Goal: Information Seeking & Learning: Learn about a topic

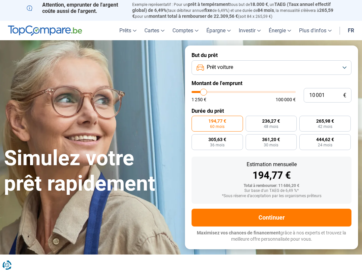
type input "12 000"
type input "12000"
type input "12 250"
type input "12250"
type input "12 500"
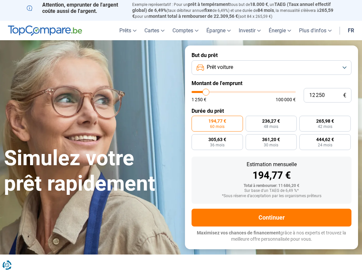
type input "12500"
type input "13 000"
type input "13000"
type input "13 500"
type input "13500"
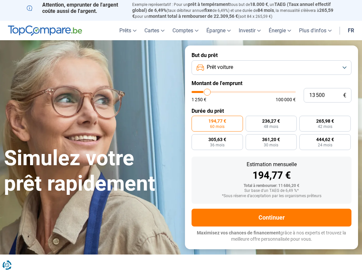
type input "14 250"
type input "14250"
type input "15 000"
type input "15000"
type input "16 000"
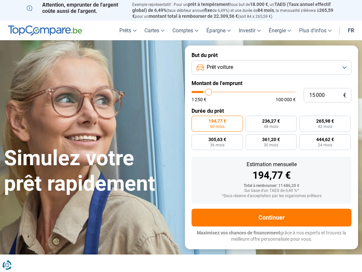
type input "16000"
type input "17 000"
type input "17000"
type input "17 750"
type input "17750"
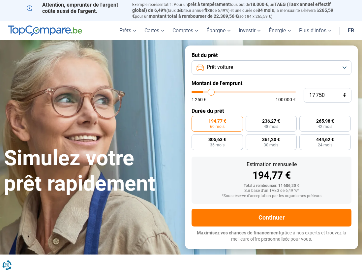
type input "18 000"
type input "18000"
type input "18 250"
type input "18250"
type input "18 750"
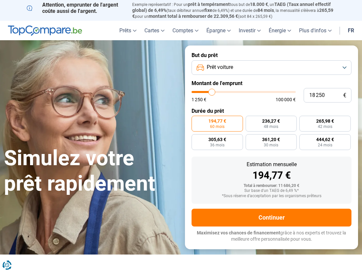
type input "18750"
type input "19 000"
type input "19000"
type input "19 250"
type input "19250"
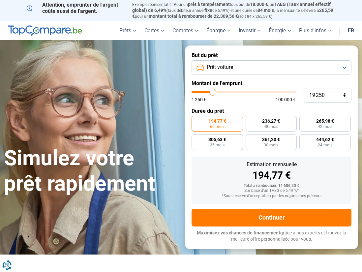
type input "19 750"
type input "19750"
type input "20 000"
type input "20000"
type input "20 250"
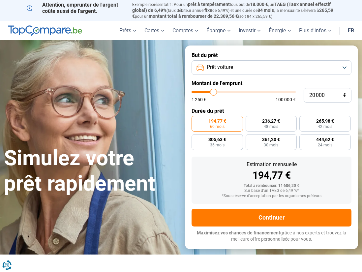
type input "20250"
type input "21 000"
type input "21000"
type input "21 250"
type input "21250"
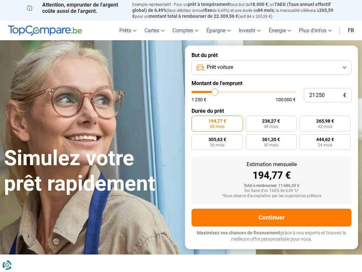
type input "21 750"
type input "21750"
type input "22 250"
type input "22250"
type input "23 000"
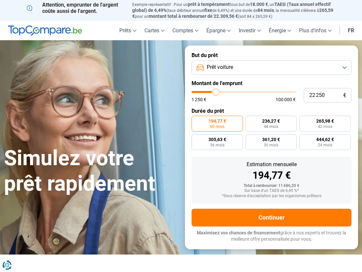
type input "23000"
type input "23 500"
type input "23500"
type input "23 750"
type input "23750"
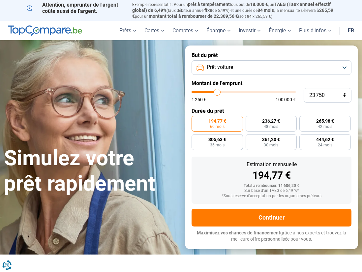
type input "24 000"
type input "24000"
type input "24 750"
type input "24750"
type input "25 000"
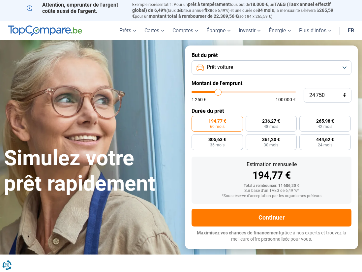
type input "25000"
type input "25 500"
type input "25500"
type input "25 750"
type input "25750"
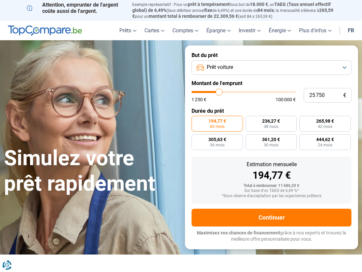
type input "26 000"
type input "26000"
type input "26 500"
type input "26500"
type input "26 750"
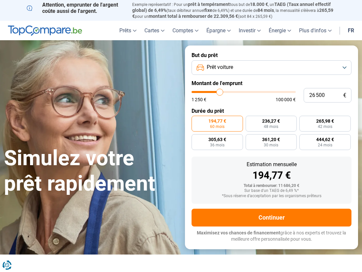
type input "26750"
type input "27 000"
type input "27000"
type input "27 500"
type input "27500"
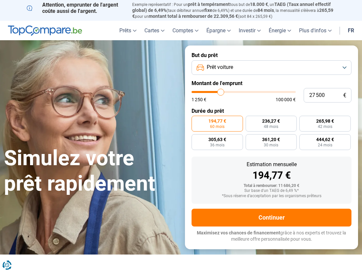
type input "27 750"
type input "27750"
type input "28 000"
type input "28000"
type input "28 500"
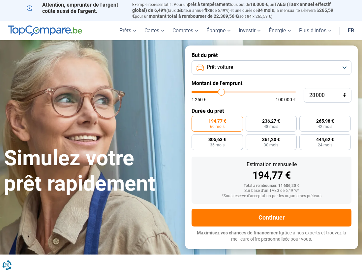
type input "28500"
type input "28 750"
type input "28750"
type input "29 000"
type input "29000"
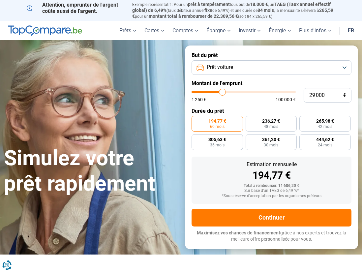
type input "29 500"
type input "29500"
type input "29 750"
type input "29750"
type input "30 250"
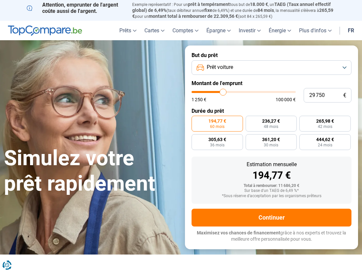
type input "30250"
type input "30 750"
type input "30750"
type input "31 250"
type input "31250"
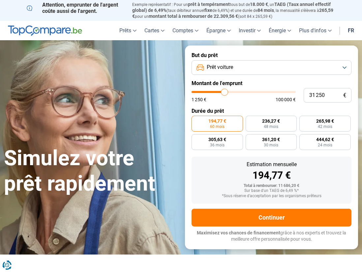
type input "31 500"
type input "31500"
type input "31 750"
type input "31750"
type input "32 250"
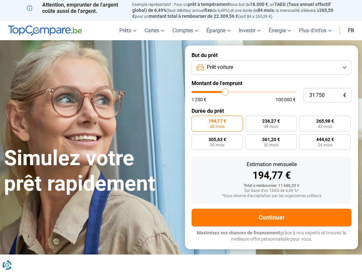
type input "32250"
type input "32 500"
type input "32500"
type input "32 750"
type input "32750"
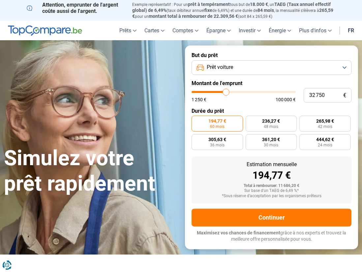
type input "33 500"
type input "33500"
type input "34 500"
type input "34500"
type input "35 250"
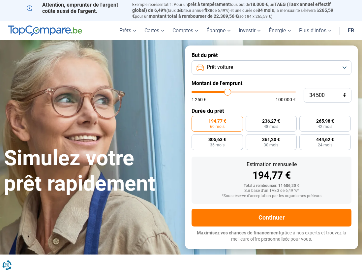
type input "35250"
type input "35 750"
type input "35750"
type input "35 500"
type input "35500"
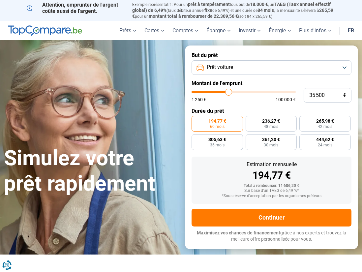
type input "35 250"
type input "35250"
type input "34 750"
type input "34750"
type input "34 500"
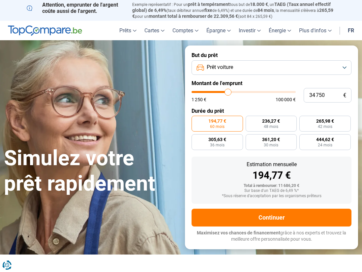
type input "34500"
type input "34 250"
type input "34250"
type input "33 750"
type input "33750"
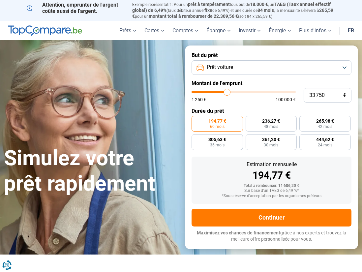
type input "33 500"
type input "33500"
type input "33 250"
type input "33250"
type input "32 750"
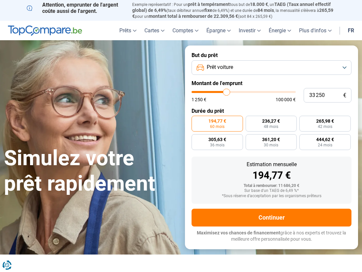
type input "32750"
type input "33 250"
type input "33250"
type input "32 750"
type input "32750"
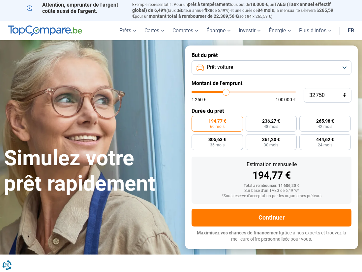
type input "32 500"
type input "32500"
type input "32 750"
drag, startPoint x: 206, startPoint y: 92, endPoint x: 226, endPoint y: 93, distance: 20.4
type input "32750"
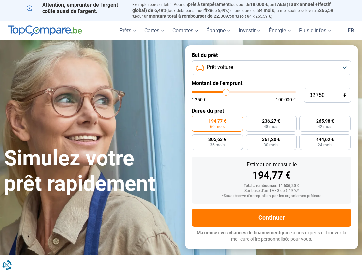
click at [226, 93] on input "range" at bounding box center [243, 92] width 104 height 2
radio input "false"
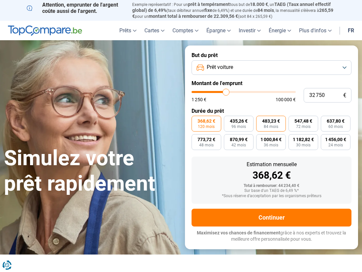
click at [273, 125] on span "84 mois" at bounding box center [271, 127] width 14 height 4
click at [260, 120] on input "483,23 € 84 mois" at bounding box center [258, 118] width 4 height 4
radio input "true"
